Goal: Information Seeking & Learning: Learn about a topic

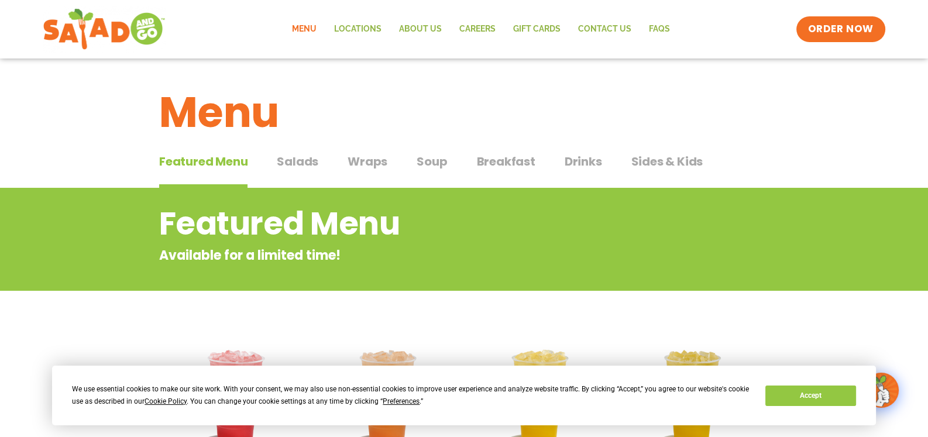
click at [118, 136] on div "Menu" at bounding box center [464, 104] width 928 height 90
click at [424, 160] on span "Soup" at bounding box center [432, 162] width 30 height 18
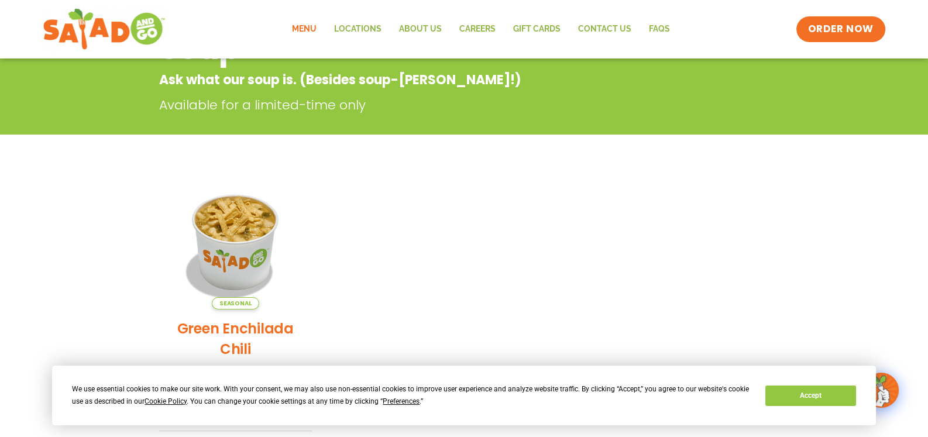
scroll to position [58, 0]
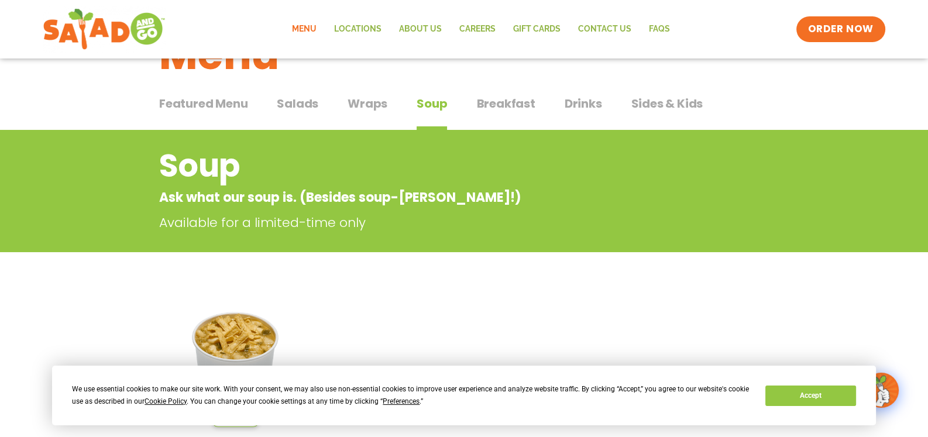
click at [296, 101] on span "Salads" at bounding box center [298, 104] width 42 height 18
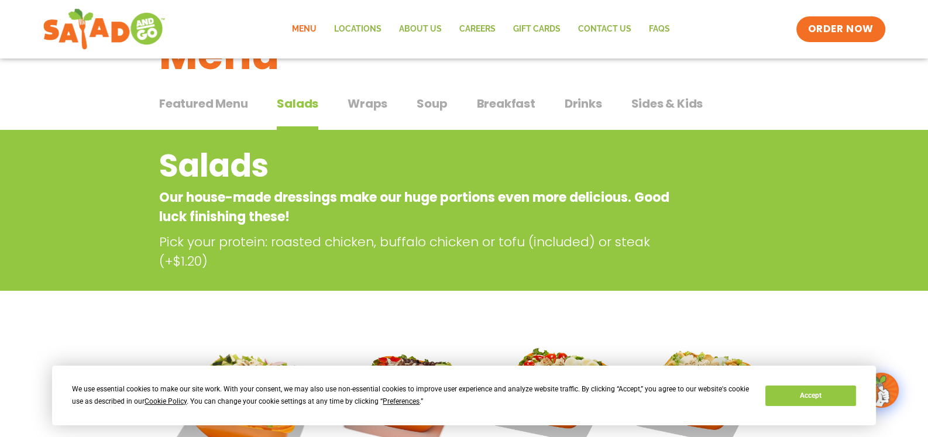
click at [361, 99] on span "Wraps" at bounding box center [368, 104] width 40 height 18
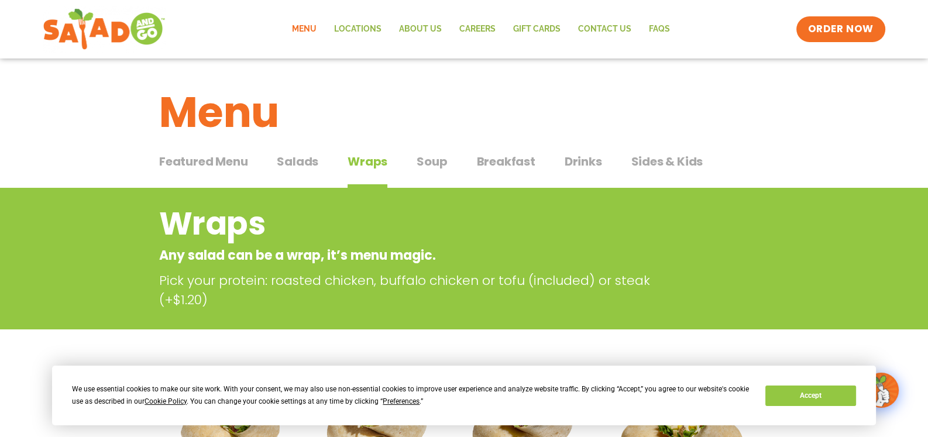
click at [295, 157] on span "Salads" at bounding box center [298, 162] width 42 height 18
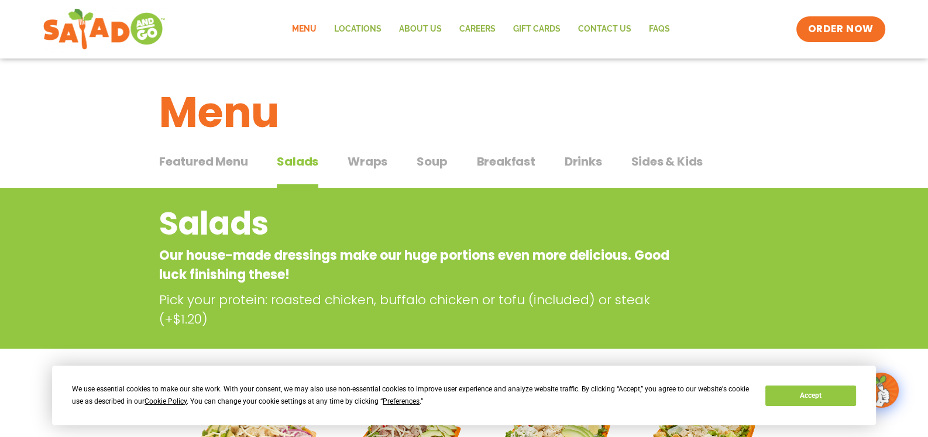
click at [358, 164] on span "Wraps" at bounding box center [368, 162] width 40 height 18
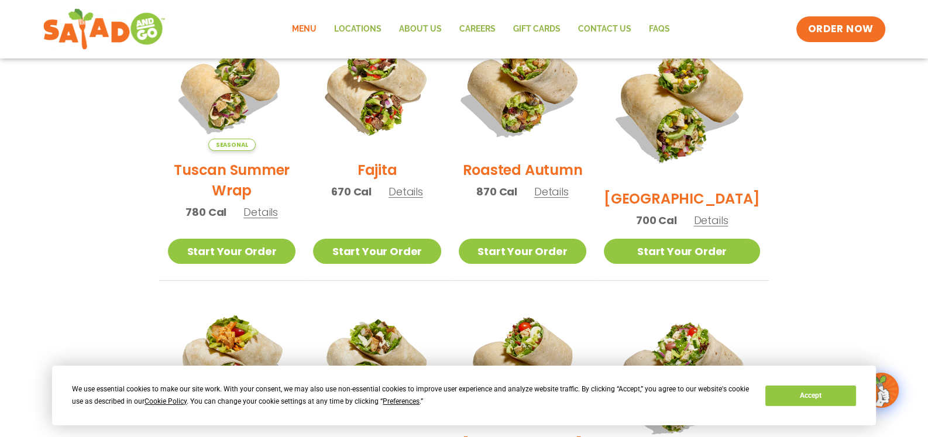
scroll to position [351, 0]
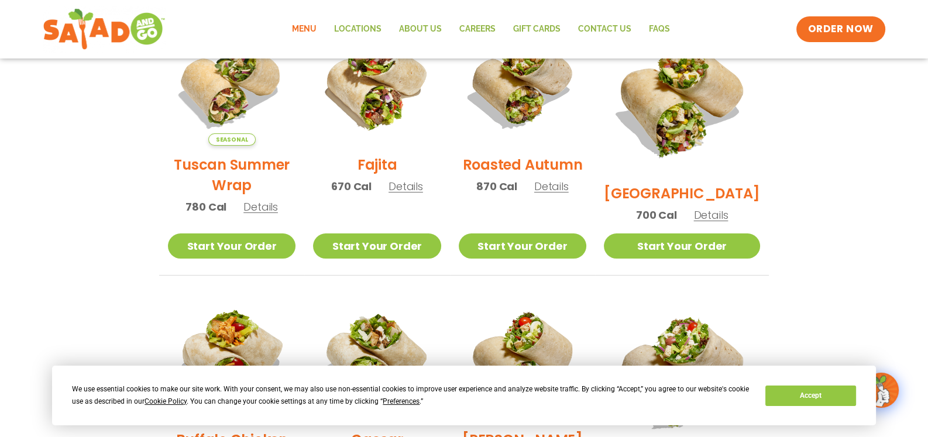
click at [259, 214] on span "Details" at bounding box center [260, 207] width 35 height 15
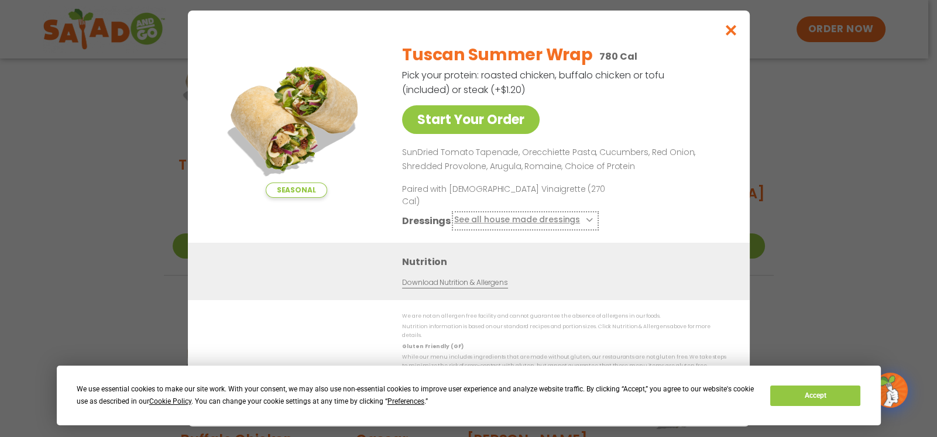
click at [516, 219] on button "See all house made dressings" at bounding box center [525, 221] width 142 height 15
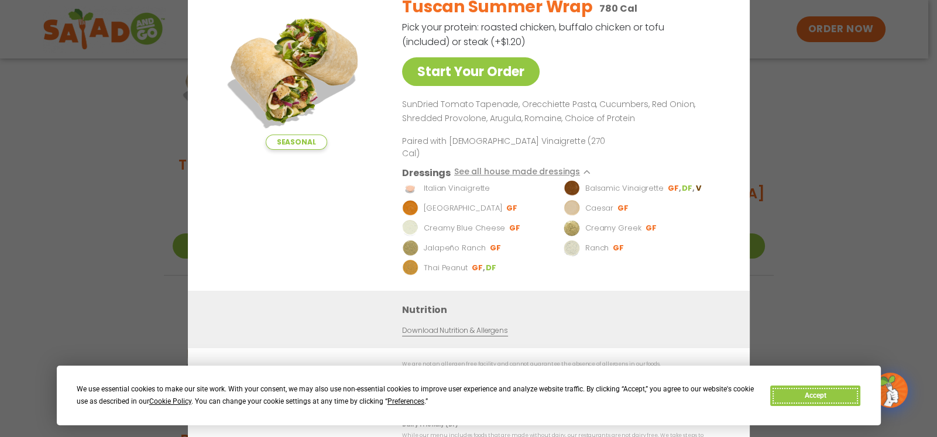
click at [801, 394] on button "Accept" at bounding box center [815, 396] width 90 height 20
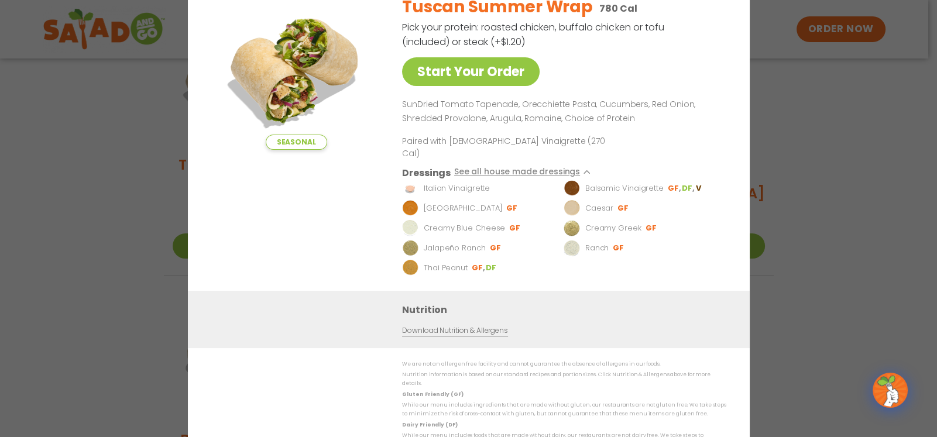
click at [646, 73] on div "Tuscan Summer Wrap 780 Cal Pick your protein: roasted chicken, buffalo chicken …" at bounding box center [562, 138] width 320 height 305
click at [829, 176] on div "Seasonal Start Your Order Tuscan Summer Wrap 780 Cal Pick your protein: roasted…" at bounding box center [468, 218] width 937 height 437
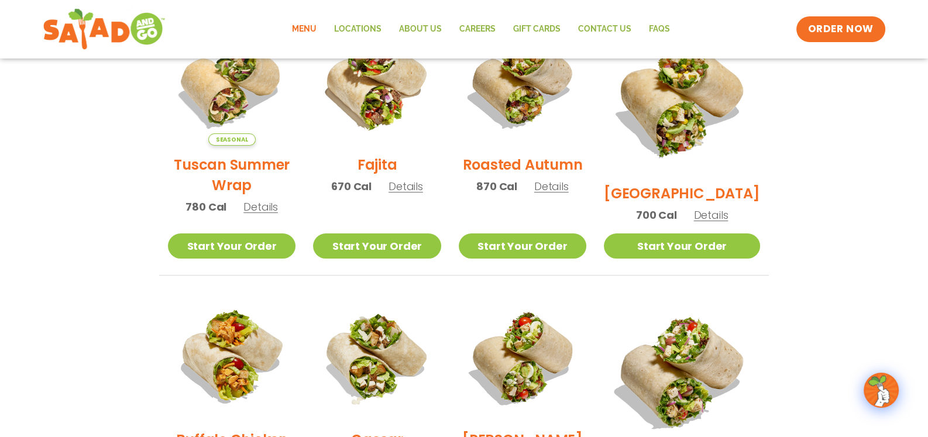
scroll to position [292, 0]
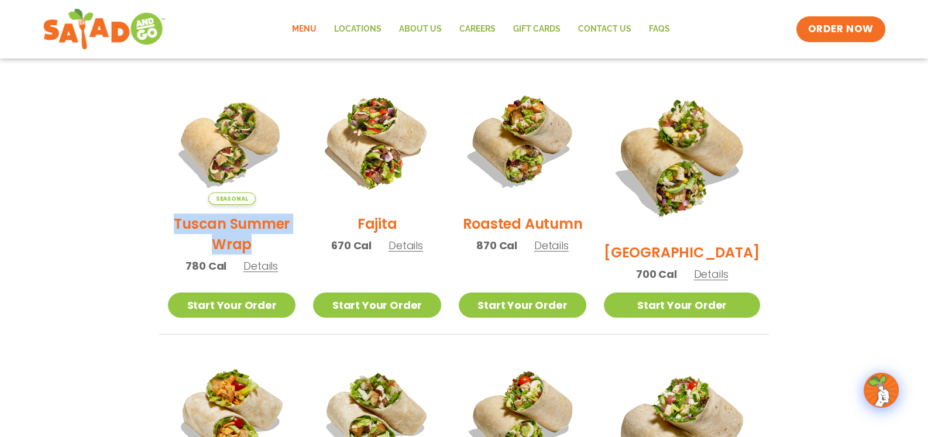
drag, startPoint x: 180, startPoint y: 227, endPoint x: 253, endPoint y: 250, distance: 76.8
click at [253, 250] on h2 "Tuscan Summer Wrap" at bounding box center [232, 234] width 128 height 41
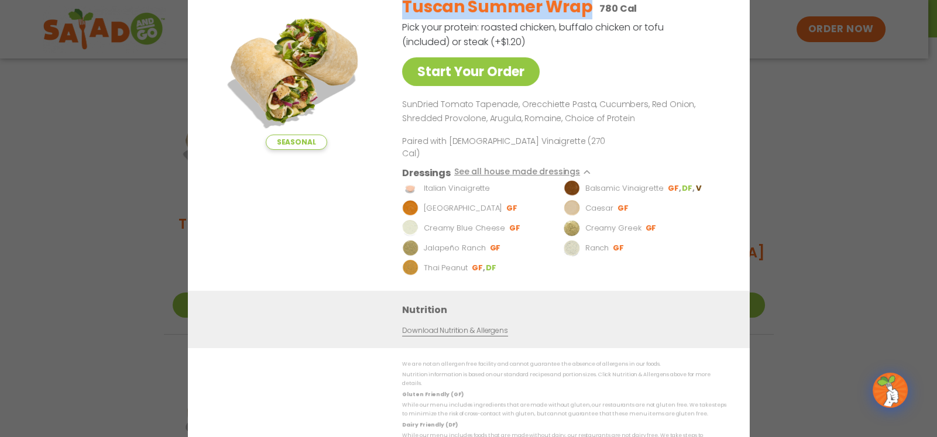
drag, startPoint x: 406, startPoint y: 18, endPoint x: 585, endPoint y: 26, distance: 179.3
click at [585, 19] on h2 "Tuscan Summer Wrap" at bounding box center [497, 7] width 190 height 25
copy h2 "Tuscan Summer Wrap"
click at [819, 139] on div "Seasonal Start Your Order Tuscan Summer Wrap 780 Cal Pick your protein: roasted…" at bounding box center [468, 218] width 937 height 437
